Goal: Check status: Check status

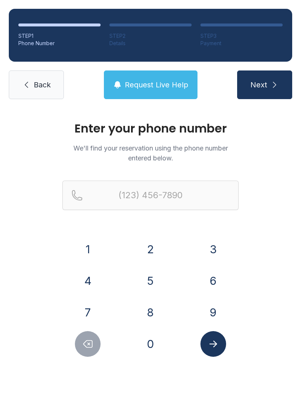
click at [149, 246] on button "2" at bounding box center [151, 249] width 26 height 26
click at [97, 249] on button "1" at bounding box center [88, 249] width 26 height 26
click at [89, 305] on button "7" at bounding box center [88, 312] width 26 height 26
click at [208, 320] on button "9" at bounding box center [213, 312] width 26 height 26
click at [153, 353] on button "0" at bounding box center [151, 344] width 26 height 26
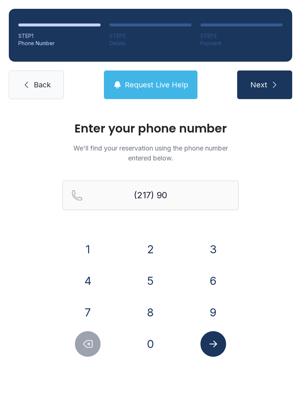
click at [91, 281] on button "4" at bounding box center [88, 281] width 26 height 26
click at [213, 313] on button "9" at bounding box center [213, 312] width 26 height 26
click at [149, 349] on button "0" at bounding box center [151, 344] width 26 height 26
click at [210, 257] on button "3" at bounding box center [213, 249] width 26 height 26
click at [152, 309] on button "8" at bounding box center [151, 312] width 26 height 26
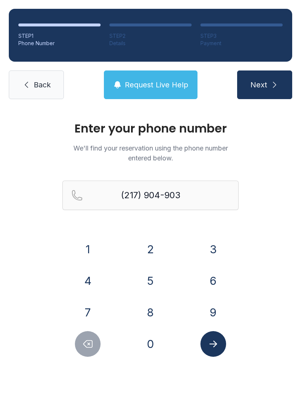
type input "[PHONE_NUMBER]"
click at [217, 332] on button "Submit lookup form" at bounding box center [213, 344] width 26 height 26
click at [226, 342] on div at bounding box center [212, 344] width 51 height 26
